Goal: Task Accomplishment & Management: Manage account settings

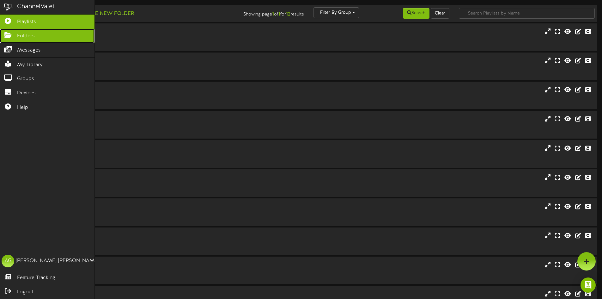
click at [1, 37] on link "Folders" at bounding box center [47, 36] width 95 height 14
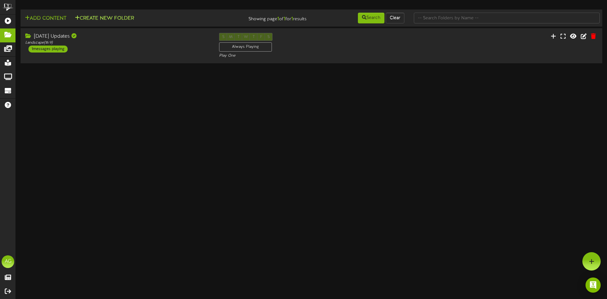
click at [95, 22] on div "Add Content Create New Folder" at bounding box center [115, 17] width 195 height 11
drag, startPoint x: 178, startPoint y: 21, endPoint x: 112, endPoint y: 17, distance: 66.2
click at [176, 21] on div "Add Content Create New Folder" at bounding box center [115, 17] width 195 height 11
click at [112, 17] on button "Create New Folder" at bounding box center [104, 19] width 63 height 8
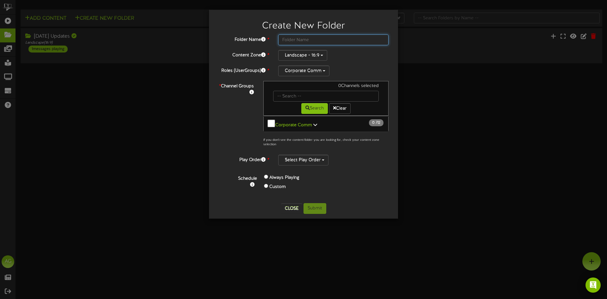
click at [306, 40] on input "text" at bounding box center [333, 39] width 110 height 11
type input "Sept 23"
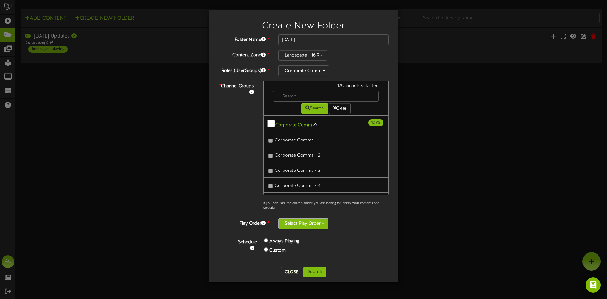
click at [299, 226] on button "Select Play Order" at bounding box center [303, 223] width 50 height 11
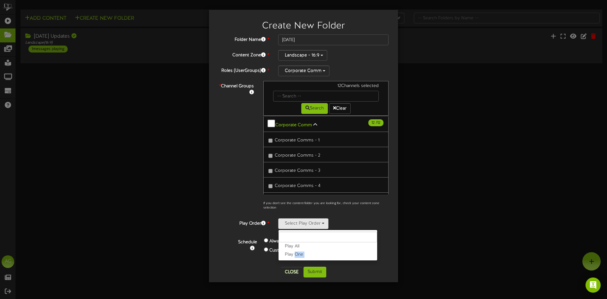
drag, startPoint x: 295, startPoint y: 260, endPoint x: 296, endPoint y: 257, distance: 3.7
click at [295, 259] on div "Folder Name * Sept 23 Content Zone * Landscape - 16:9 Roles (UserGroups) *" at bounding box center [304, 150] width 180 height 232
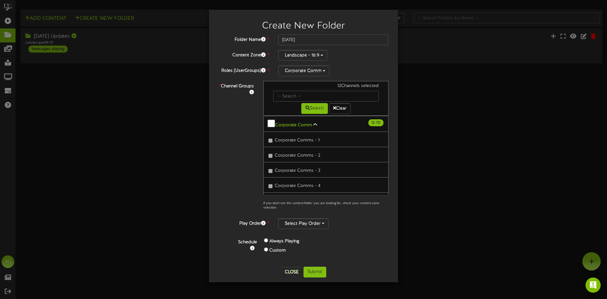
click at [296, 257] on div "Schedule Always Playing Custom" at bounding box center [311, 248] width 165 height 28
click at [301, 222] on button "Select Play Order" at bounding box center [303, 223] width 50 height 11
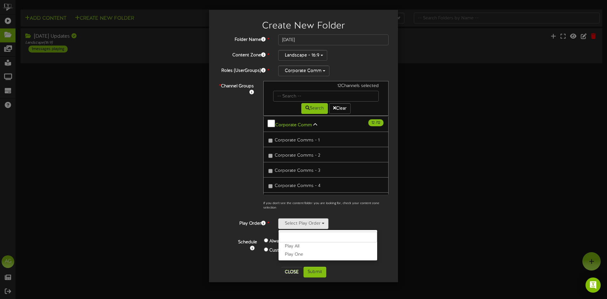
drag, startPoint x: 297, startPoint y: 254, endPoint x: 303, endPoint y: 260, distance: 8.5
click at [297, 254] on label "Play One" at bounding box center [327, 254] width 99 height 8
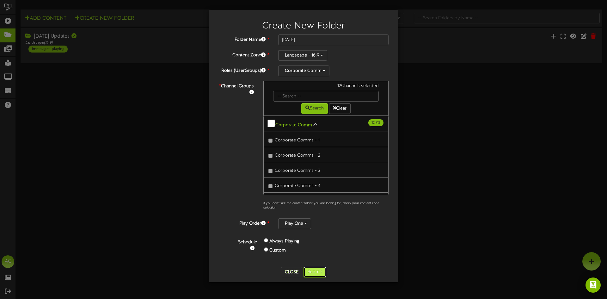
click at [311, 269] on button "Submit" at bounding box center [314, 271] width 23 height 11
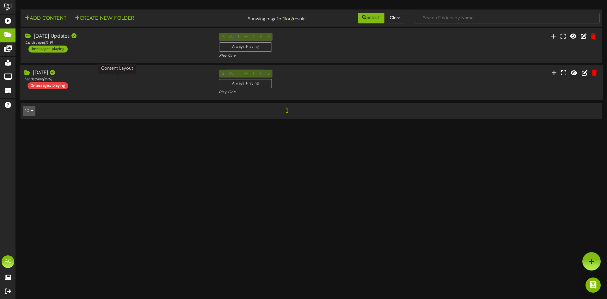
drag, startPoint x: 108, startPoint y: 77, endPoint x: 314, endPoint y: 81, distance: 205.2
click at [109, 77] on div "Landscape ( 16:9 )" at bounding box center [116, 79] width 185 height 5
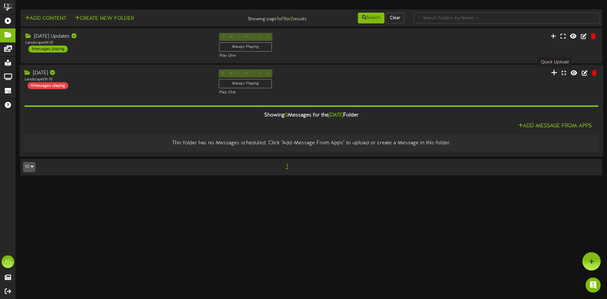
click at [557, 71] on icon at bounding box center [554, 72] width 6 height 7
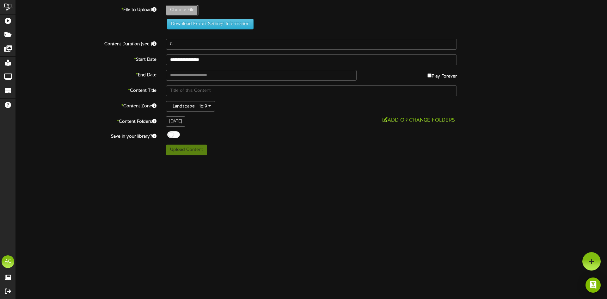
type input "**********"
type input "FTCTV9232025"
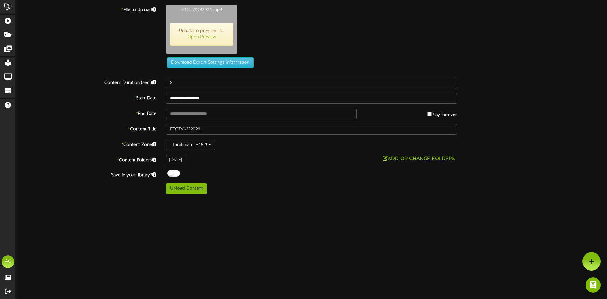
type input "1284"
drag, startPoint x: 191, startPoint y: 189, endPoint x: 188, endPoint y: 193, distance: 4.3
click at [189, 191] on button "Upload Content" at bounding box center [186, 188] width 41 height 11
type input "**********"
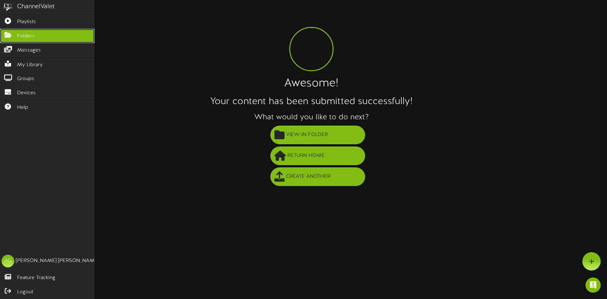
click at [5, 33] on icon at bounding box center [8, 34] width 16 height 5
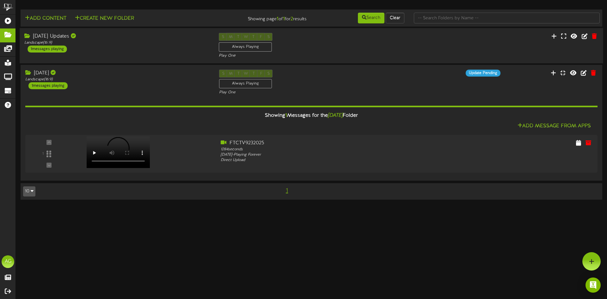
click at [131, 51] on div "Sept 16 Updates Landscape ( 16:9 ) 1 messages playing" at bounding box center [117, 43] width 194 height 20
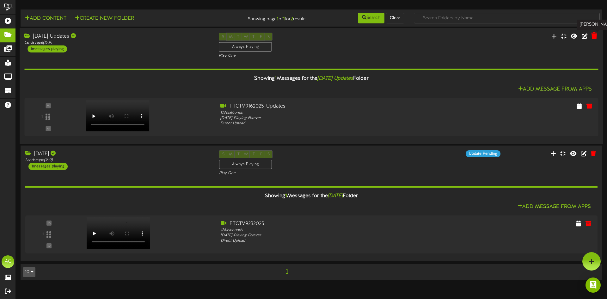
click at [595, 39] on icon at bounding box center [594, 35] width 6 height 7
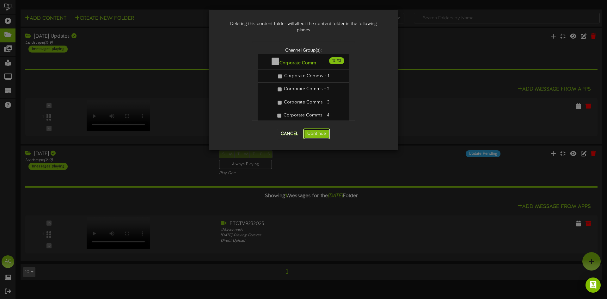
click at [314, 133] on button "Continue" at bounding box center [316, 133] width 27 height 11
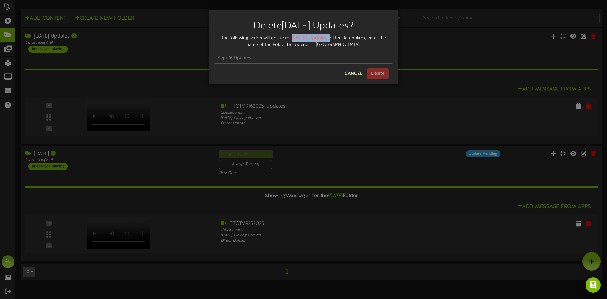
drag, startPoint x: 292, startPoint y: 37, endPoint x: 330, endPoint y: 39, distance: 38.3
click at [330, 39] on div "The following action will delete the Sept 16 Updates Folder. To confirm, enter …" at bounding box center [304, 41] width 180 height 14
copy div "Sept 16 Updates"
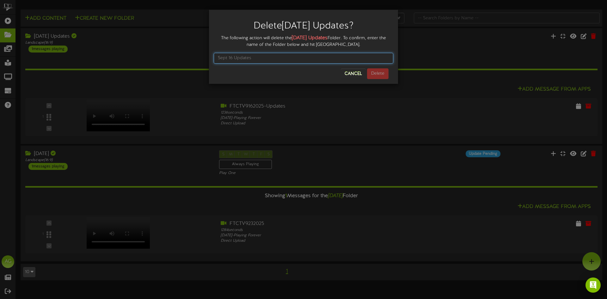
click at [306, 57] on input "text" at bounding box center [304, 58] width 180 height 11
paste input "Sept 16 Updates"
type input "Sept 16 Updates"
click at [383, 70] on button "Delete" at bounding box center [377, 73] width 21 height 11
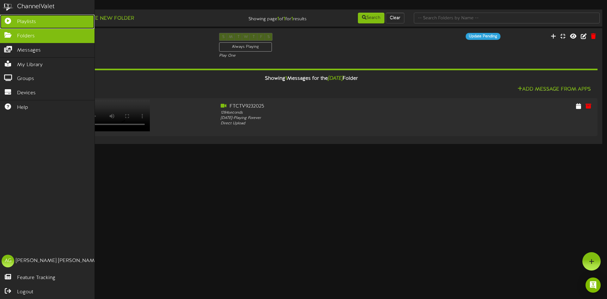
click at [4, 22] on link "Playlists" at bounding box center [47, 22] width 95 height 14
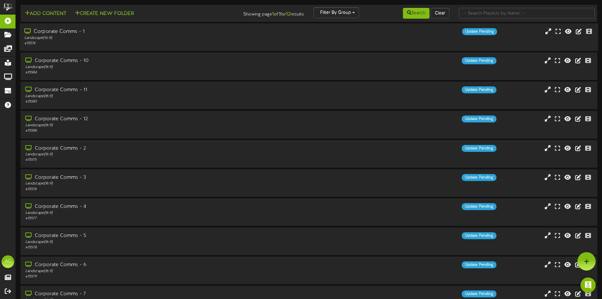
click at [143, 39] on div "Landscape ( 16:9 )" at bounding box center [140, 37] width 232 height 5
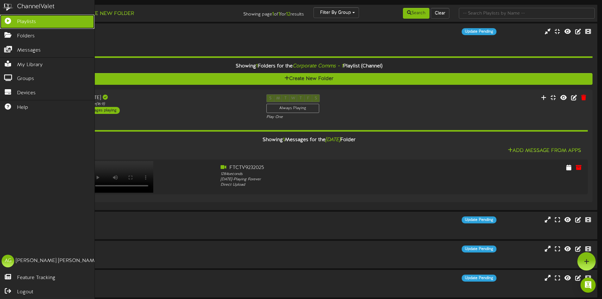
click at [9, 22] on icon at bounding box center [8, 20] width 16 height 5
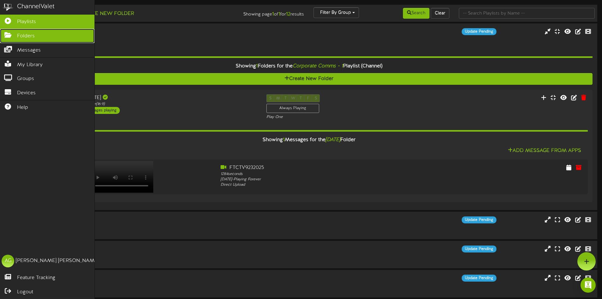
click at [9, 33] on icon at bounding box center [8, 34] width 16 height 5
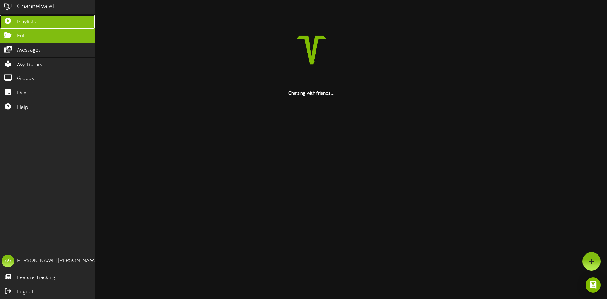
click at [4, 20] on icon at bounding box center [8, 20] width 16 height 5
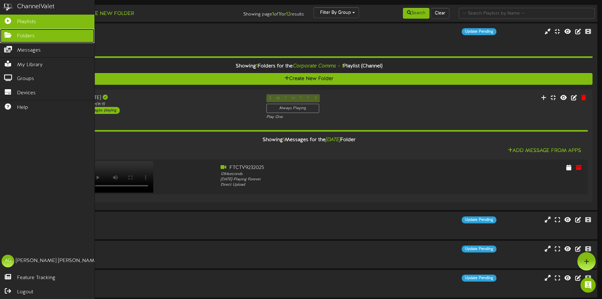
click at [5, 35] on icon at bounding box center [8, 34] width 16 height 5
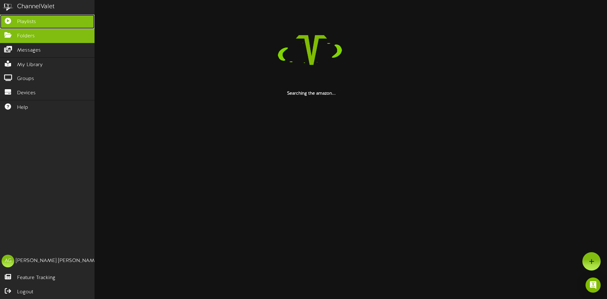
click at [4, 25] on link "Playlists" at bounding box center [47, 22] width 95 height 14
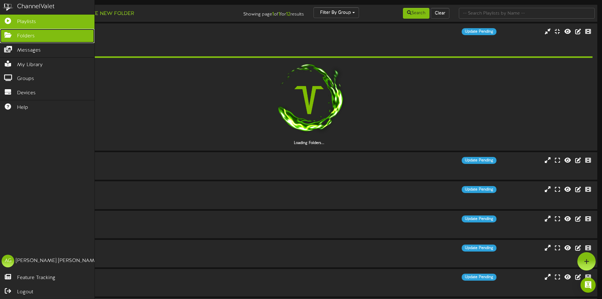
click at [0, 35] on icon at bounding box center [8, 34] width 16 height 5
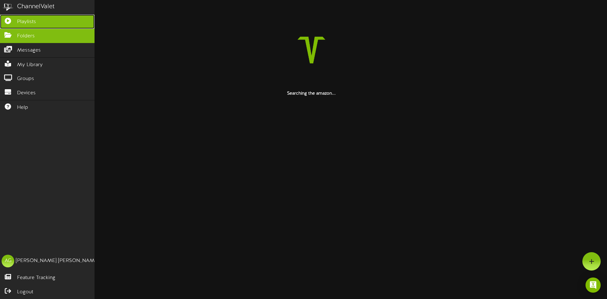
click at [7, 21] on icon at bounding box center [8, 20] width 16 height 5
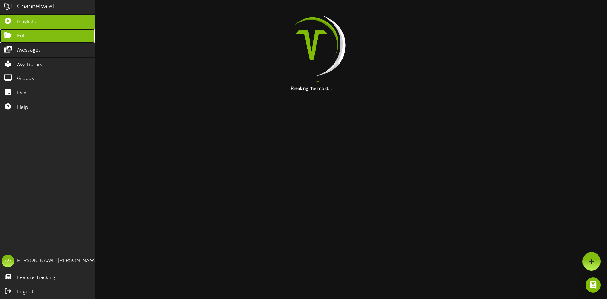
click at [12, 30] on link "Folders" at bounding box center [47, 36] width 95 height 14
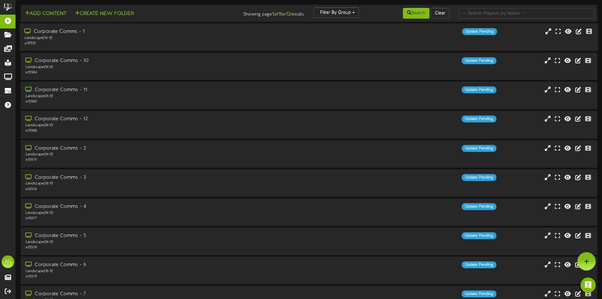
click at [165, 41] on div "# 15574" at bounding box center [140, 43] width 232 height 5
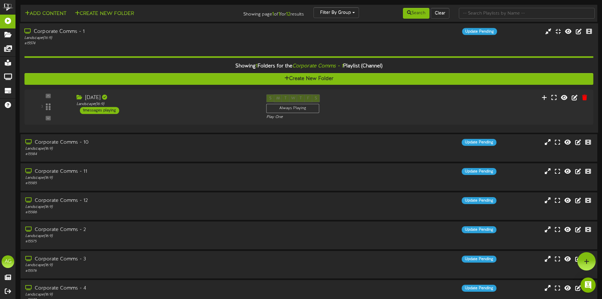
click at [222, 43] on div "# 15574" at bounding box center [140, 43] width 232 height 5
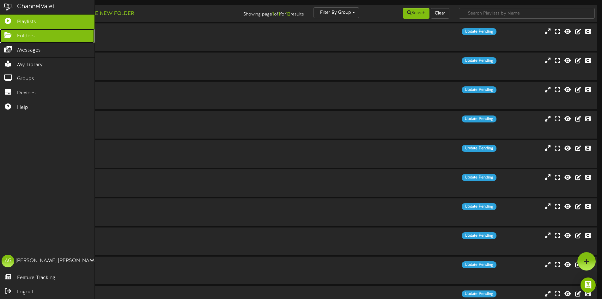
click at [10, 37] on icon at bounding box center [8, 34] width 16 height 5
